Goal: Task Accomplishment & Management: Manage account settings

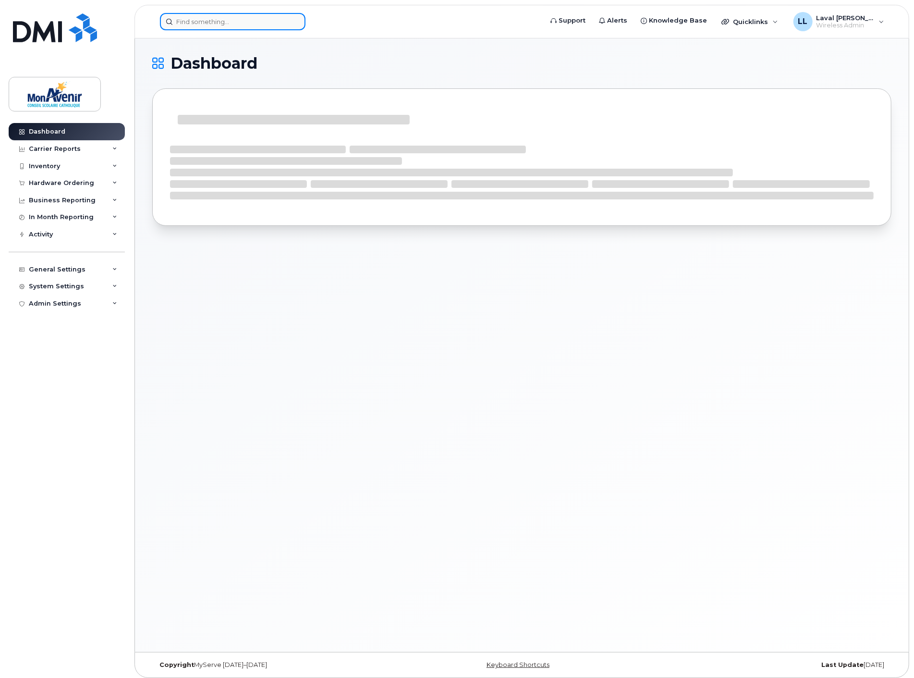
click at [208, 21] on input at bounding box center [233, 21] width 146 height 17
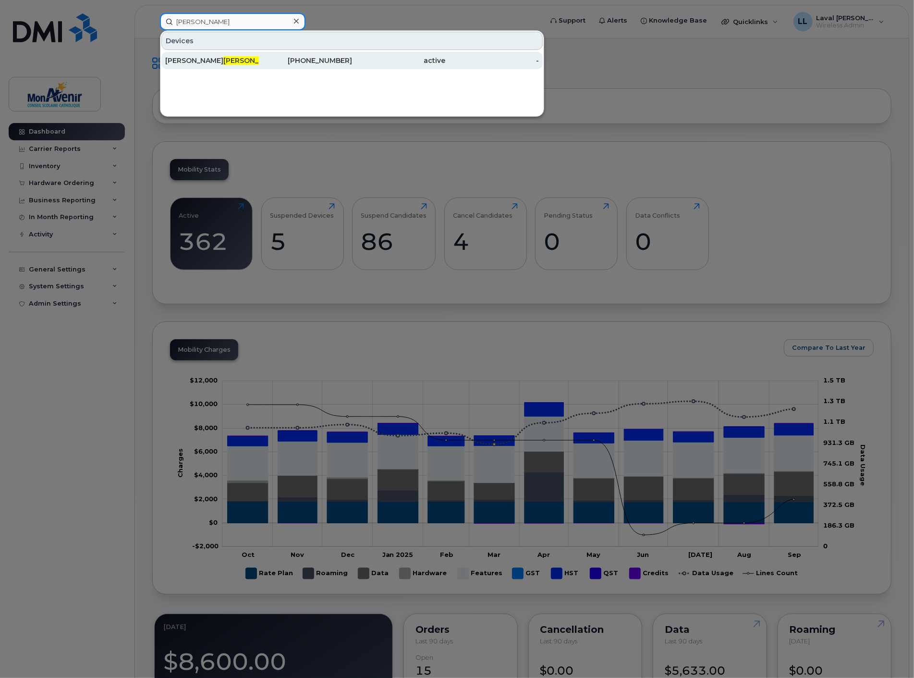
type input "doyle"
click at [207, 56] on div "Dominique Doyle" at bounding box center [212, 61] width 94 height 10
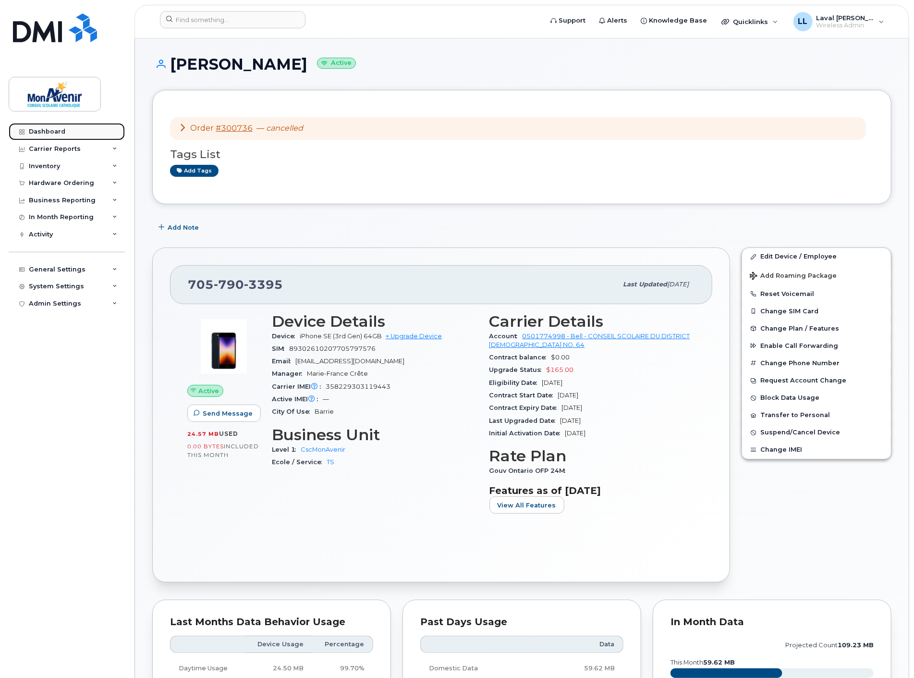
click at [58, 133] on div "Dashboard" at bounding box center [47, 132] width 37 height 8
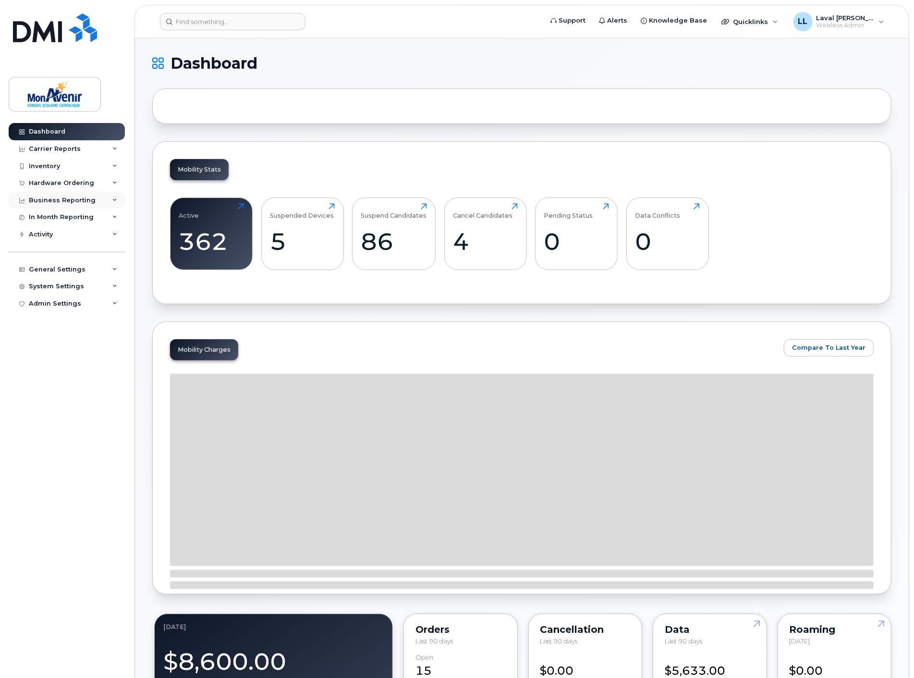
click at [61, 195] on div "Business Reporting" at bounding box center [67, 200] width 116 height 17
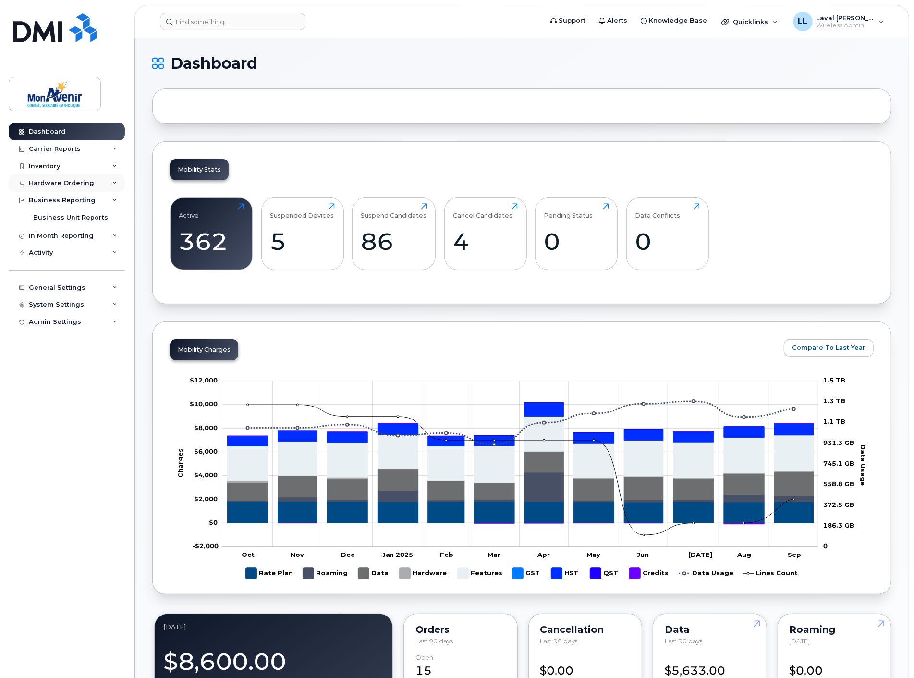
click at [64, 178] on div "Hardware Ordering" at bounding box center [67, 182] width 116 height 17
click at [52, 221] on div "Orders" at bounding box center [45, 219] width 24 height 9
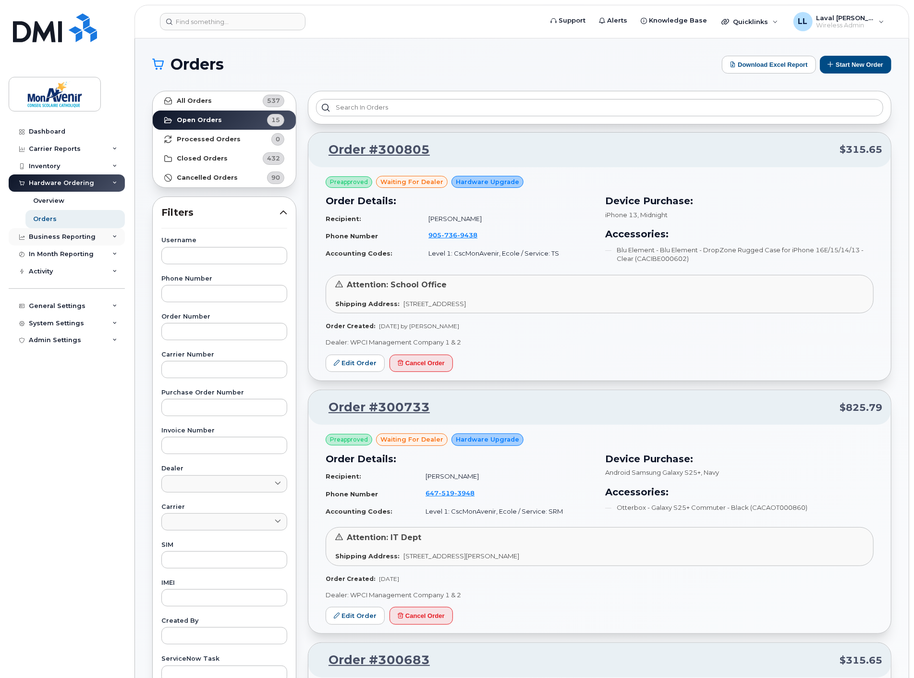
click at [54, 236] on div "Business Reporting" at bounding box center [62, 237] width 67 height 8
click at [61, 251] on div "Business Unit Reports" at bounding box center [70, 254] width 75 height 9
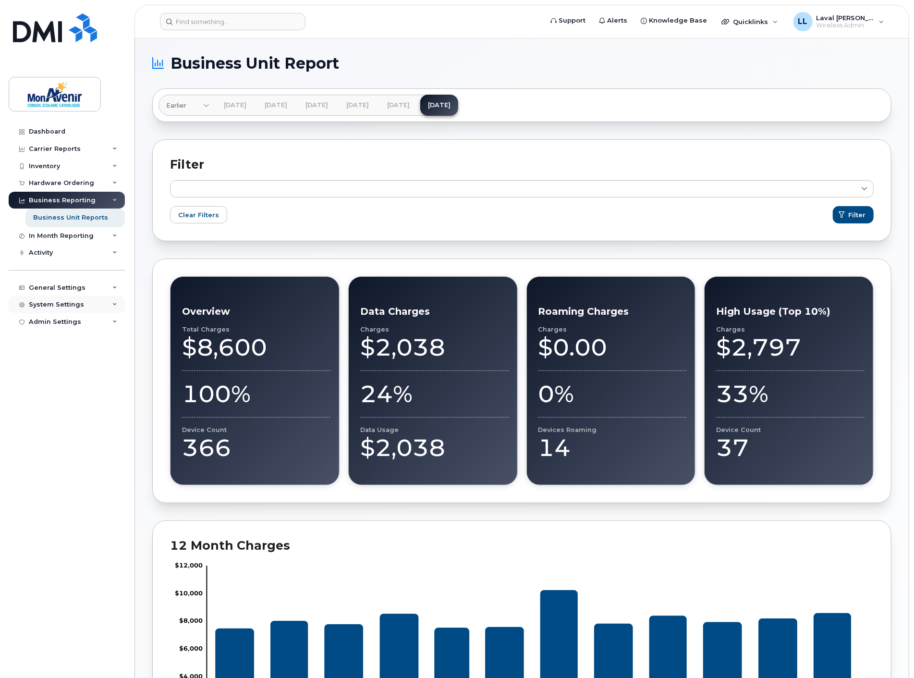
click at [46, 302] on div "System Settings" at bounding box center [56, 305] width 55 height 8
click at [52, 341] on div "Contacts" at bounding box center [48, 340] width 30 height 9
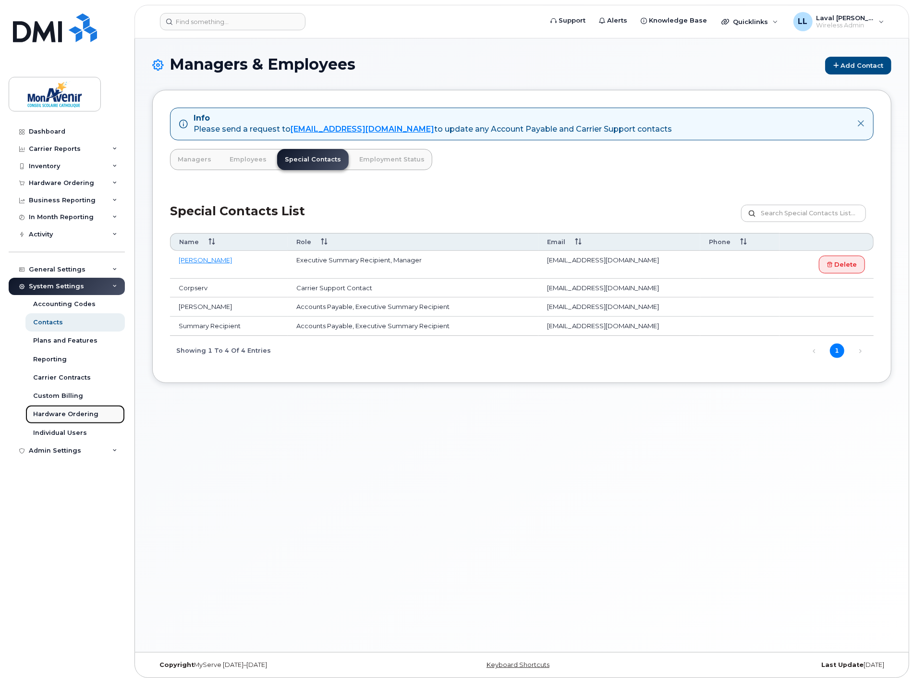
click at [61, 412] on div "Hardware Ordering" at bounding box center [65, 414] width 65 height 9
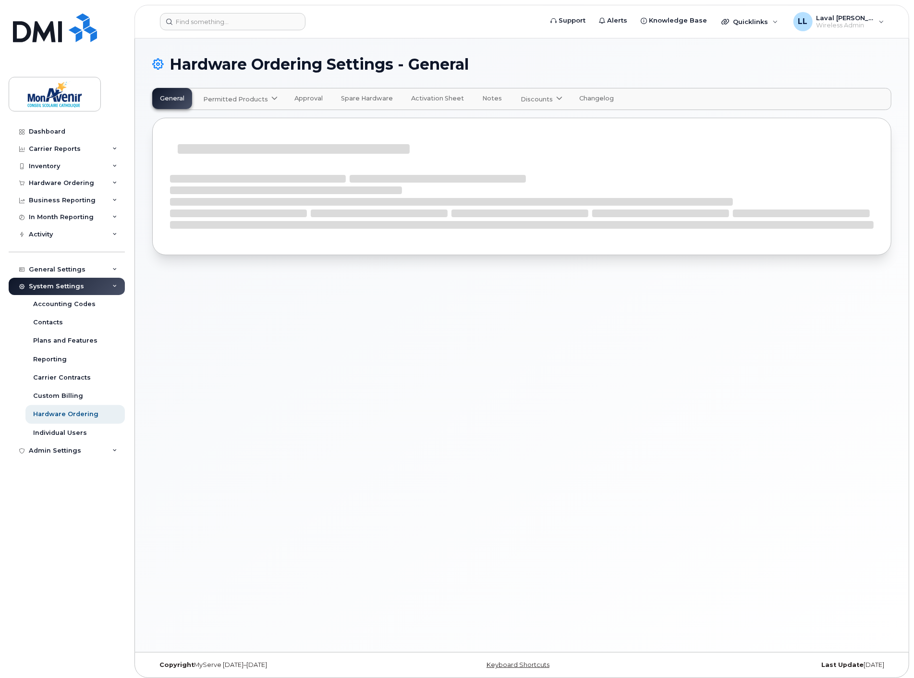
select select "admins"
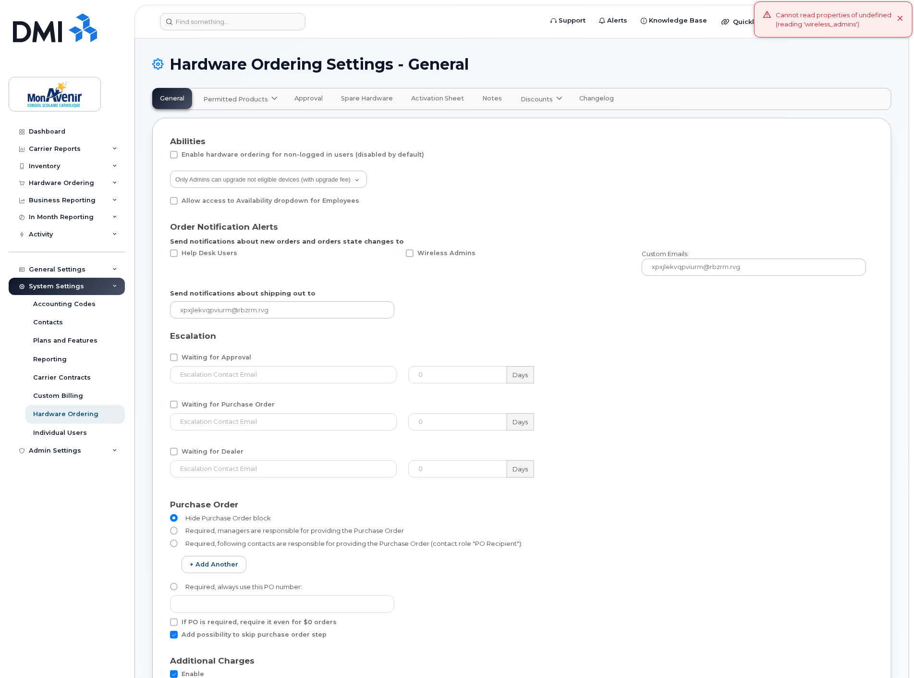
click at [250, 85] on div "Hardware Ordering Settings - General" at bounding box center [521, 72] width 739 height 32
click at [250, 94] on link "Permitted Products" at bounding box center [239, 98] width 88 height 21
click at [258, 122] on span "available" at bounding box center [261, 123] width 34 height 12
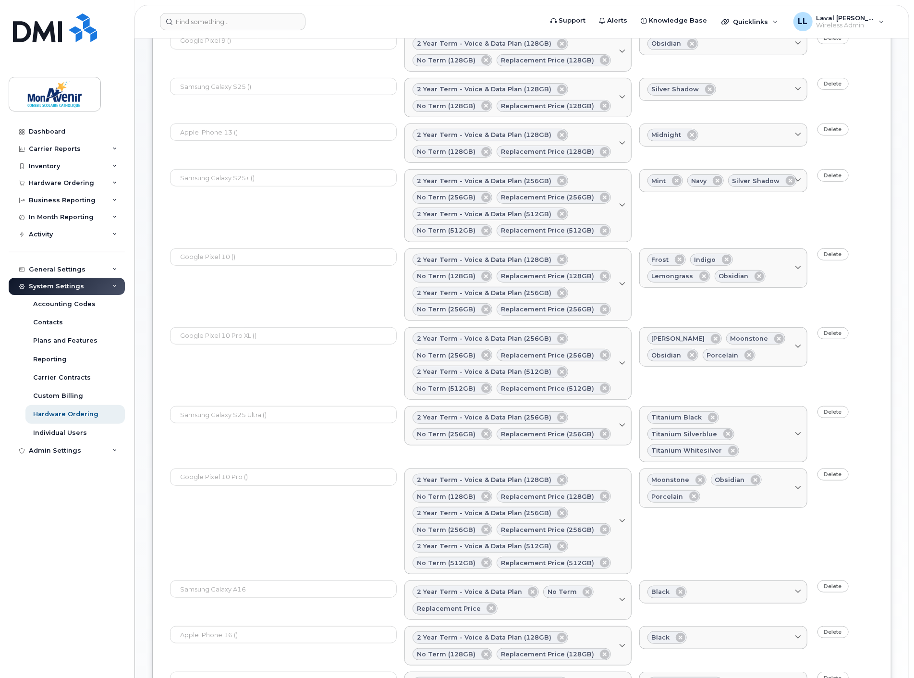
scroll to position [467, 0]
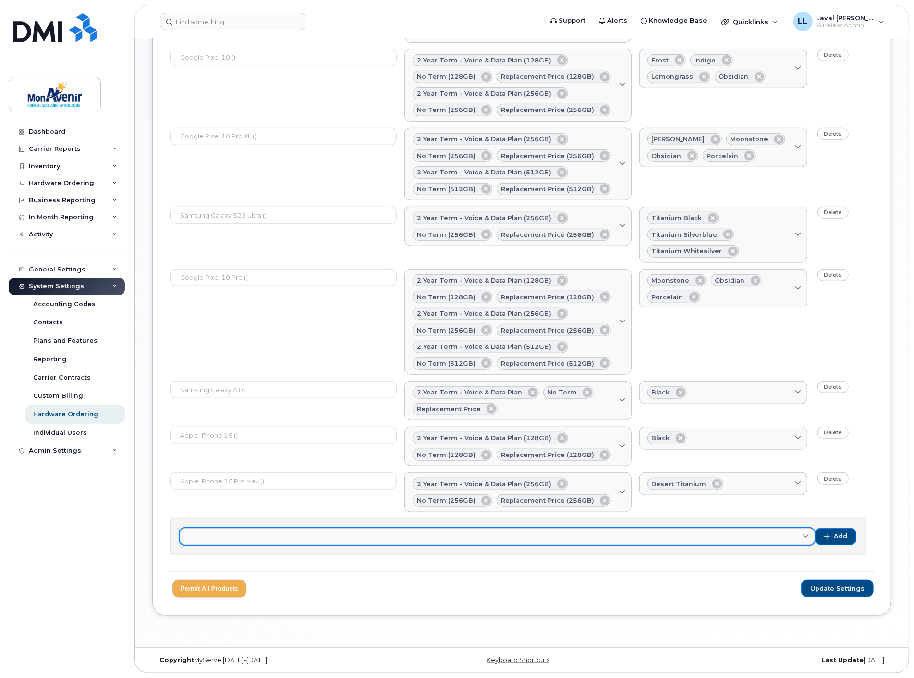
click at [800, 536] on link at bounding box center [497, 536] width 635 height 17
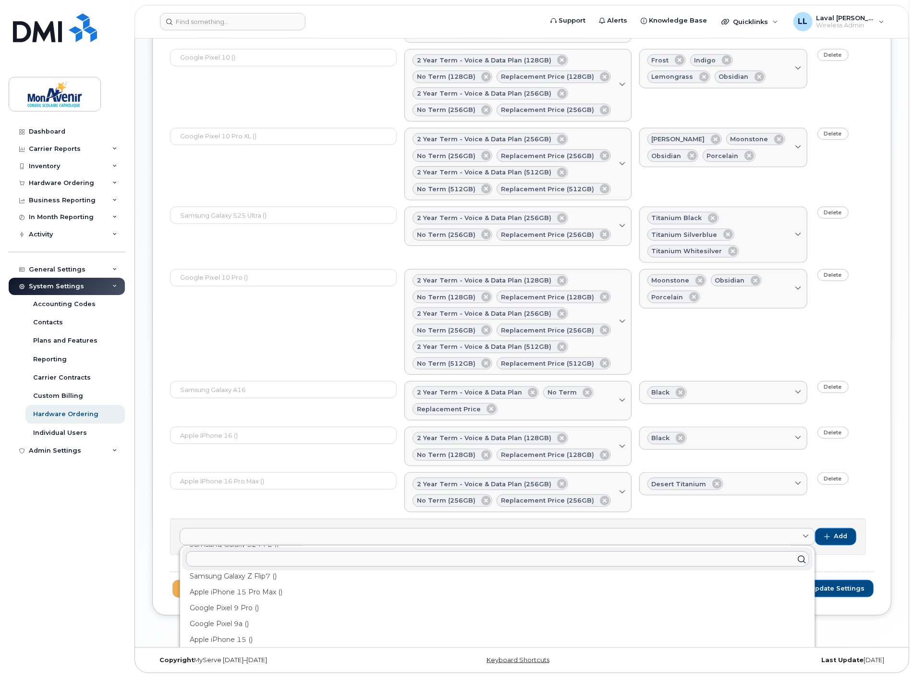
scroll to position [61, 0]
click at [265, 561] on input "text" at bounding box center [497, 558] width 623 height 15
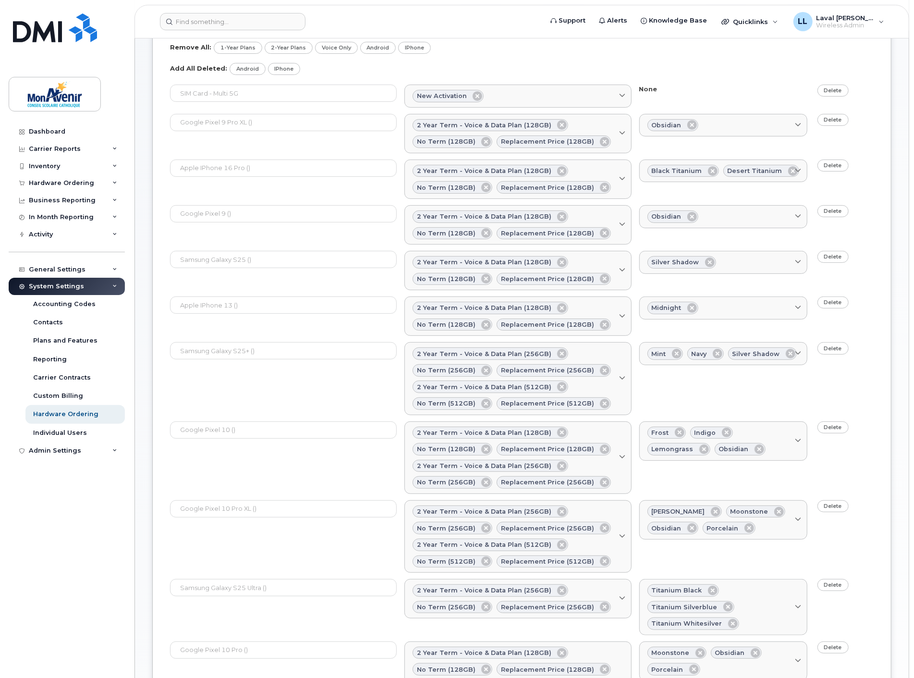
scroll to position [0, 0]
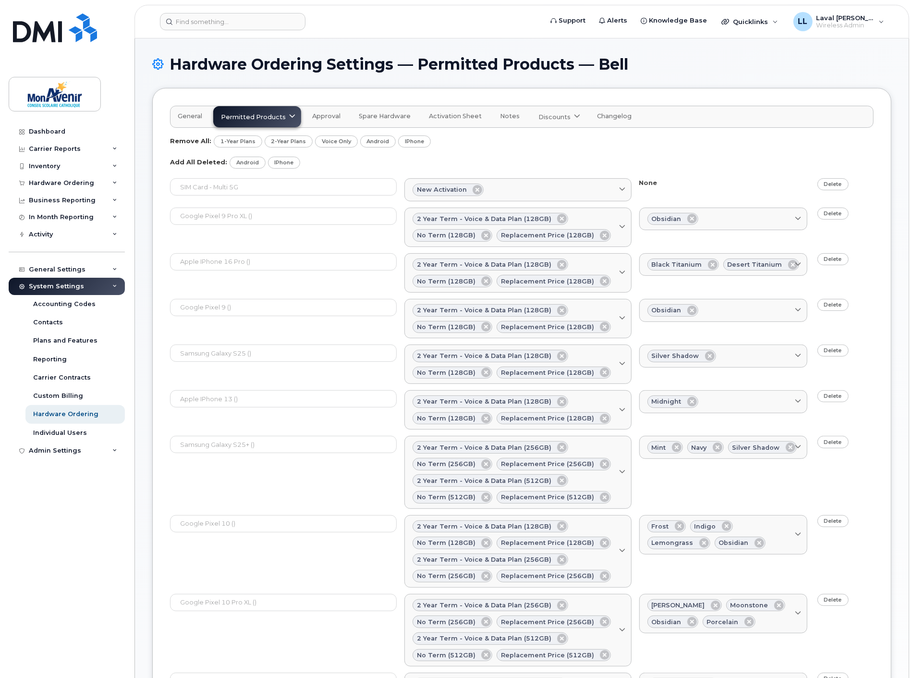
type input "iphone 17"
click at [225, 22] on input at bounding box center [233, 21] width 146 height 17
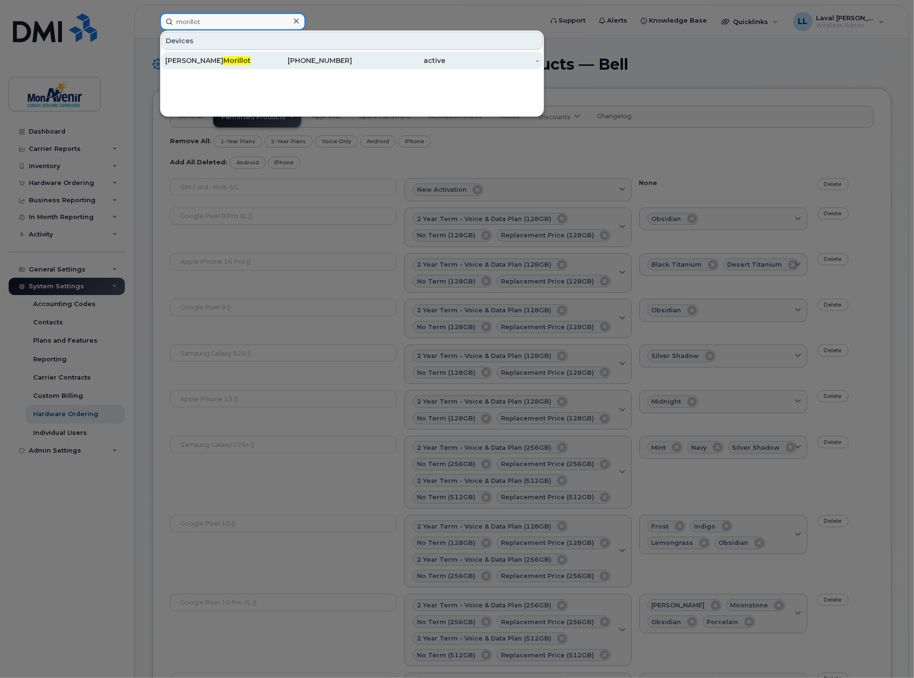
type input "morillot"
click at [198, 58] on div "Joel Alain Morillot" at bounding box center [212, 61] width 94 height 10
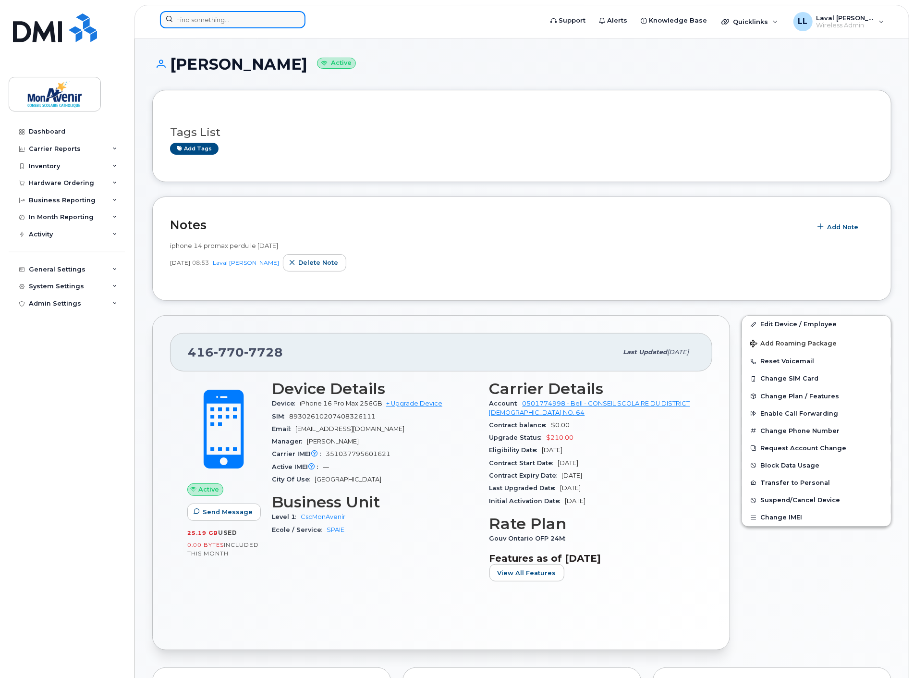
click at [205, 16] on input at bounding box center [233, 19] width 146 height 17
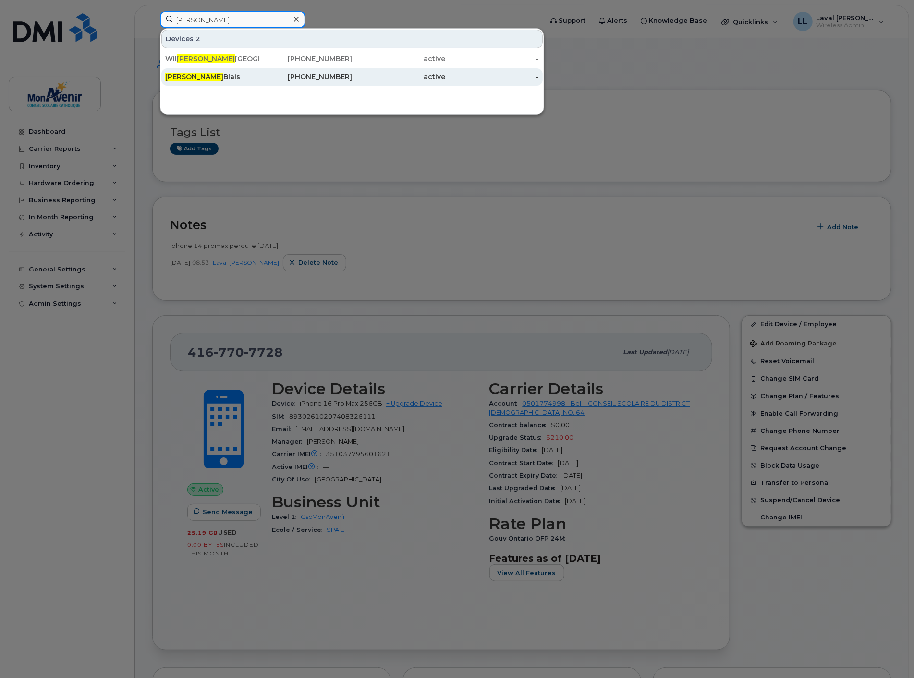
type input "[PERSON_NAME]"
click at [190, 77] on div "[PERSON_NAME]" at bounding box center [212, 77] width 94 height 10
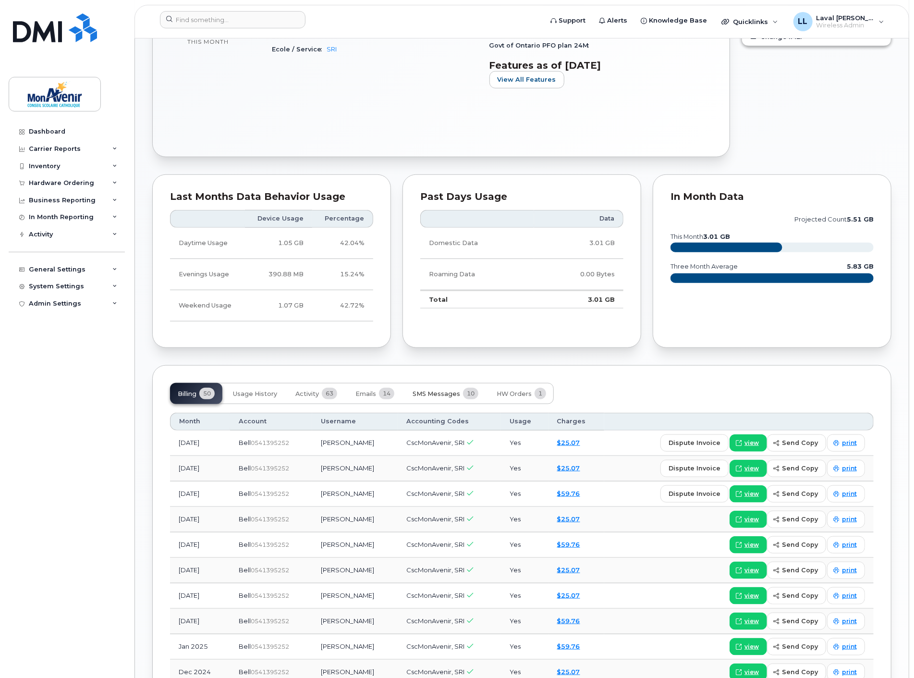
scroll to position [534, 0]
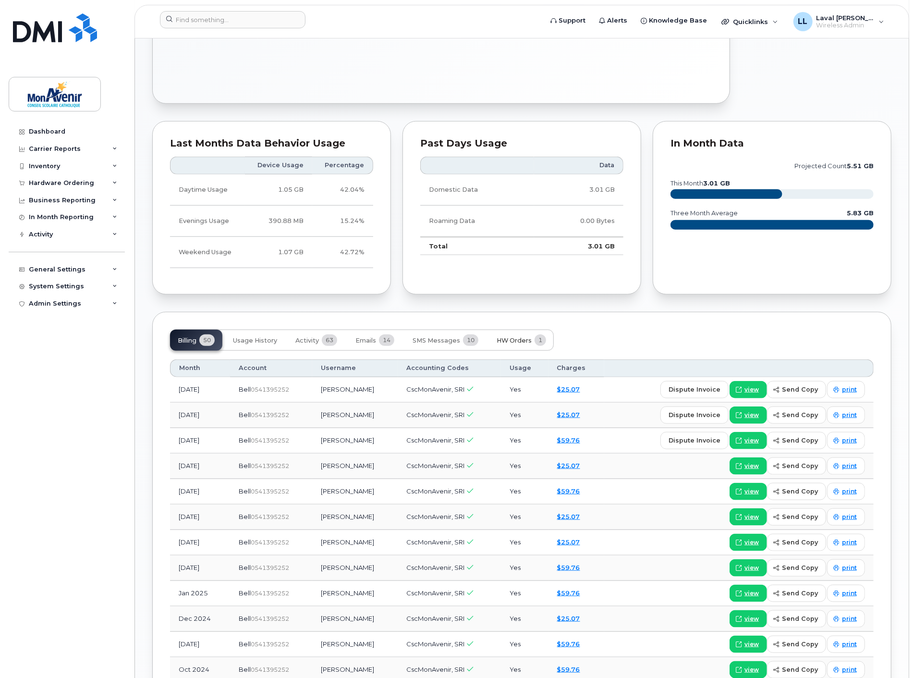
click at [520, 342] on span "HW Orders" at bounding box center [514, 341] width 35 height 8
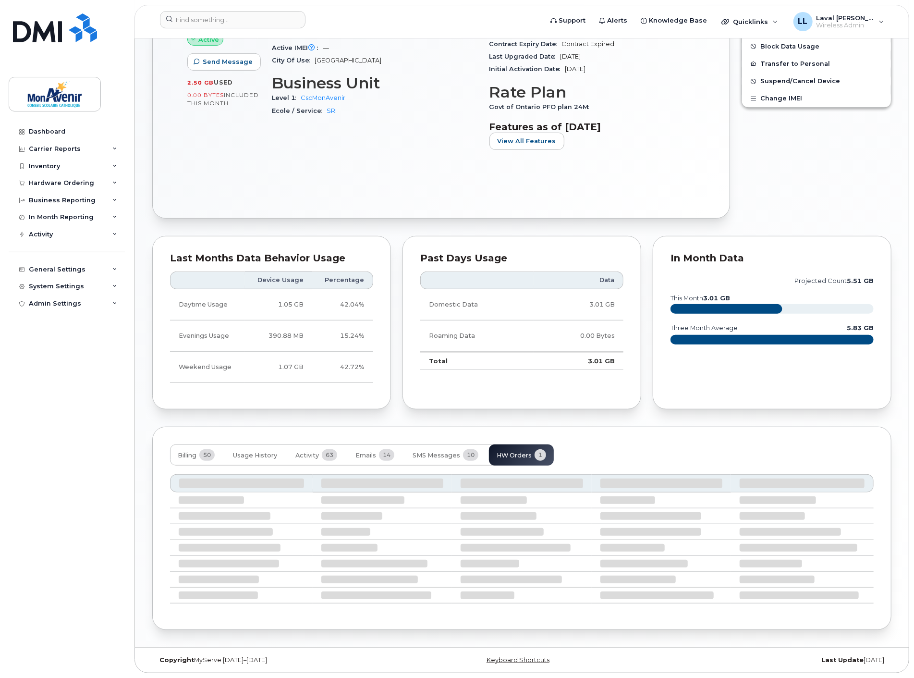
scroll to position [357, 0]
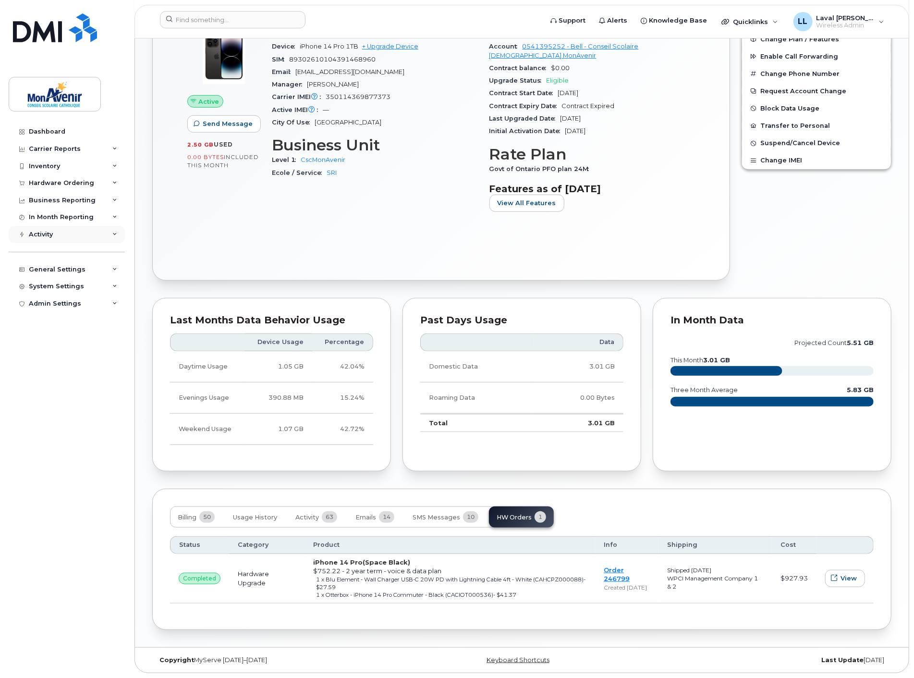
click at [60, 237] on div "Activity" at bounding box center [67, 234] width 116 height 17
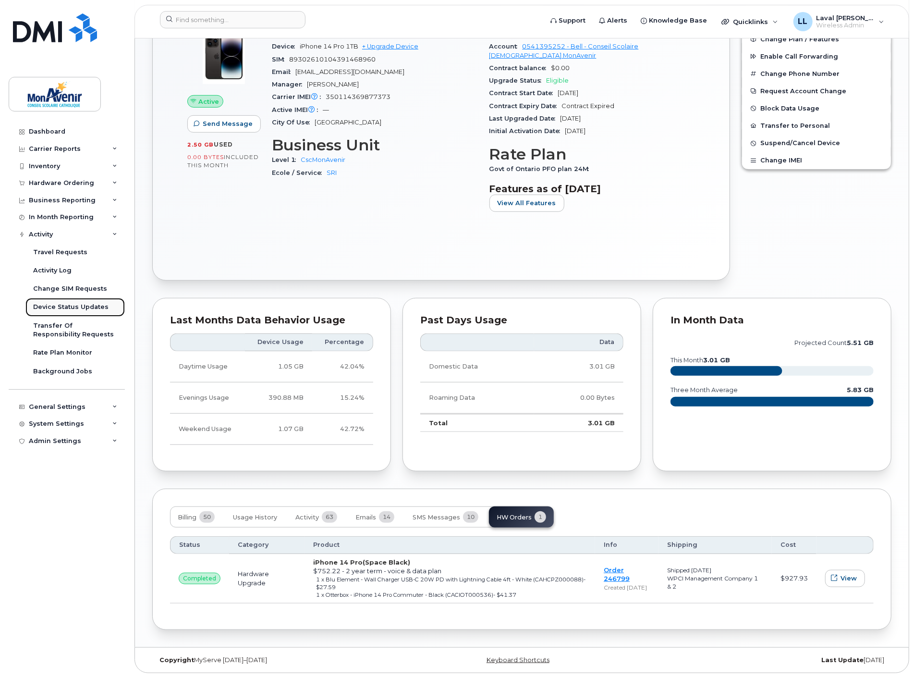
click at [70, 309] on div "Device Status Updates" at bounding box center [70, 307] width 75 height 9
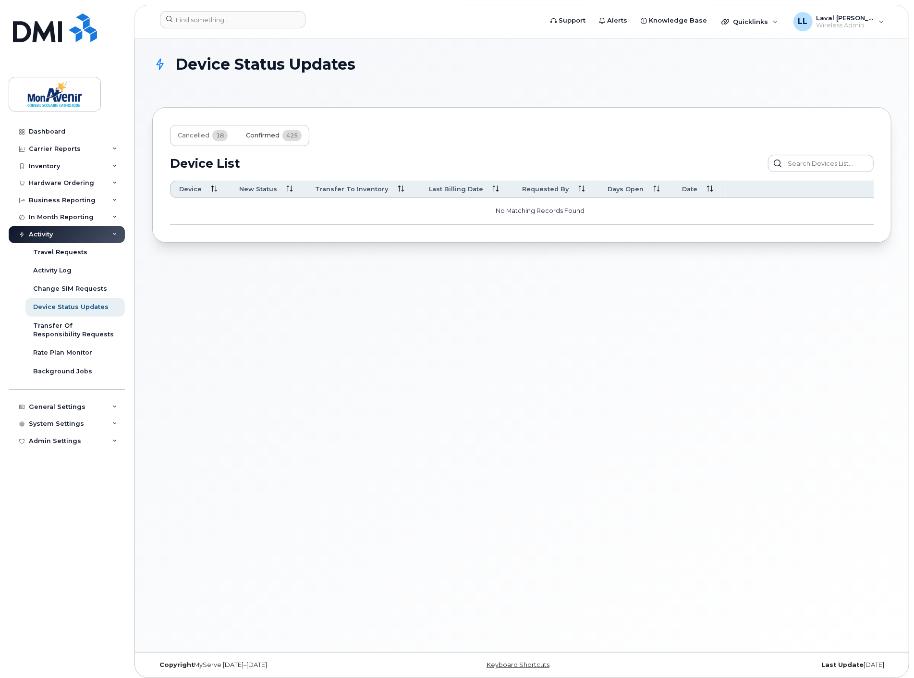
click at [259, 136] on span "Confirmed" at bounding box center [263, 136] width 34 height 8
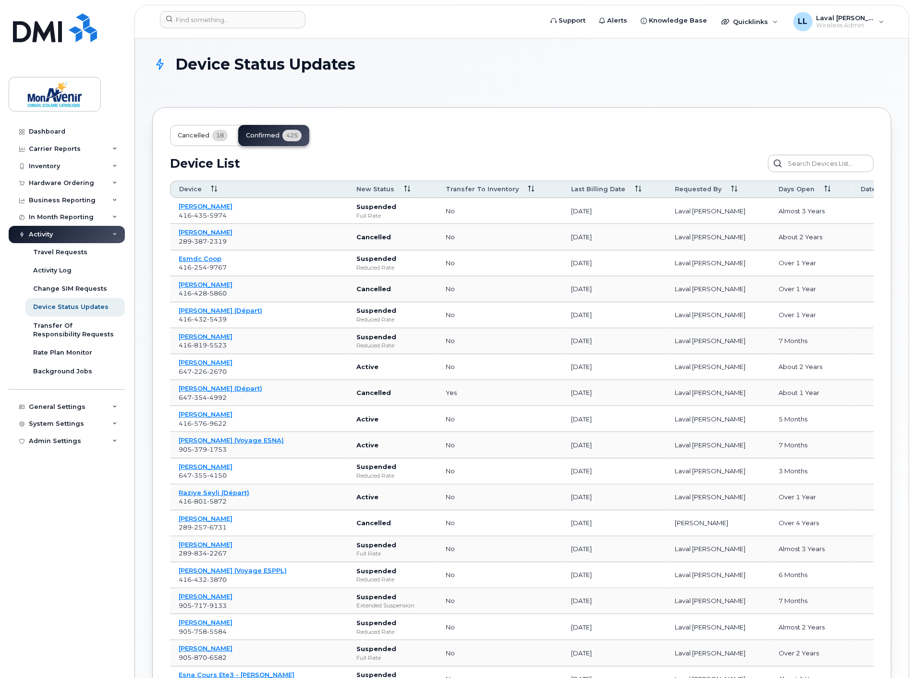
click at [202, 138] on span "Cancelled" at bounding box center [194, 136] width 32 height 8
